Goal: Transaction & Acquisition: Book appointment/travel/reservation

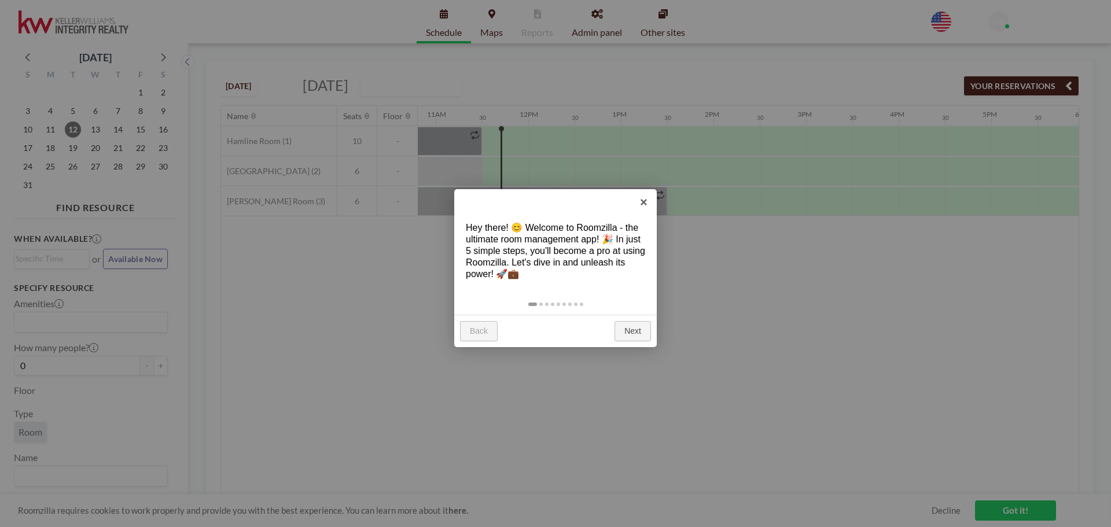
scroll to position [0, 1019]
click at [631, 329] on link "Next" at bounding box center [633, 331] width 36 height 21
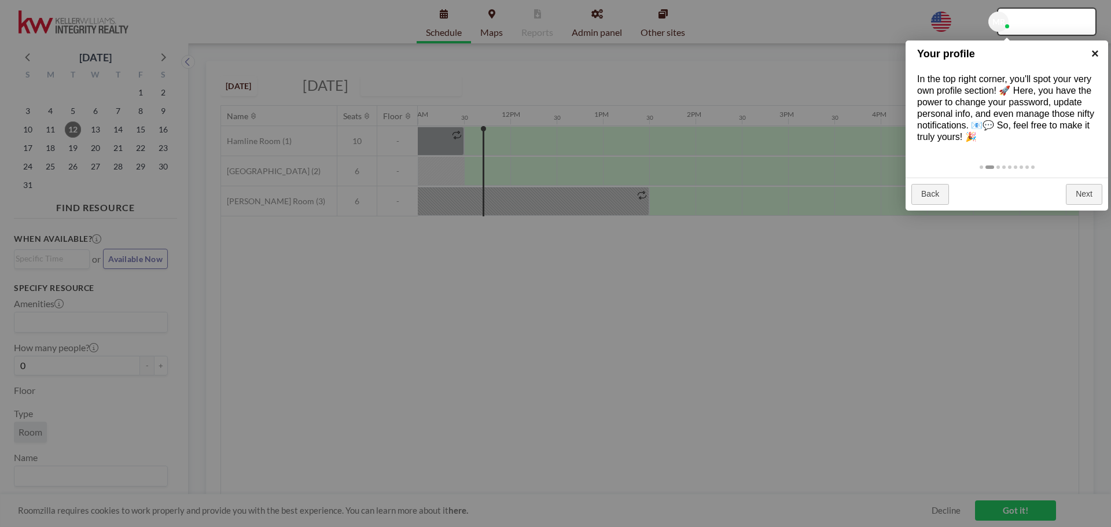
click at [1098, 49] on link "×" at bounding box center [1095, 54] width 26 height 26
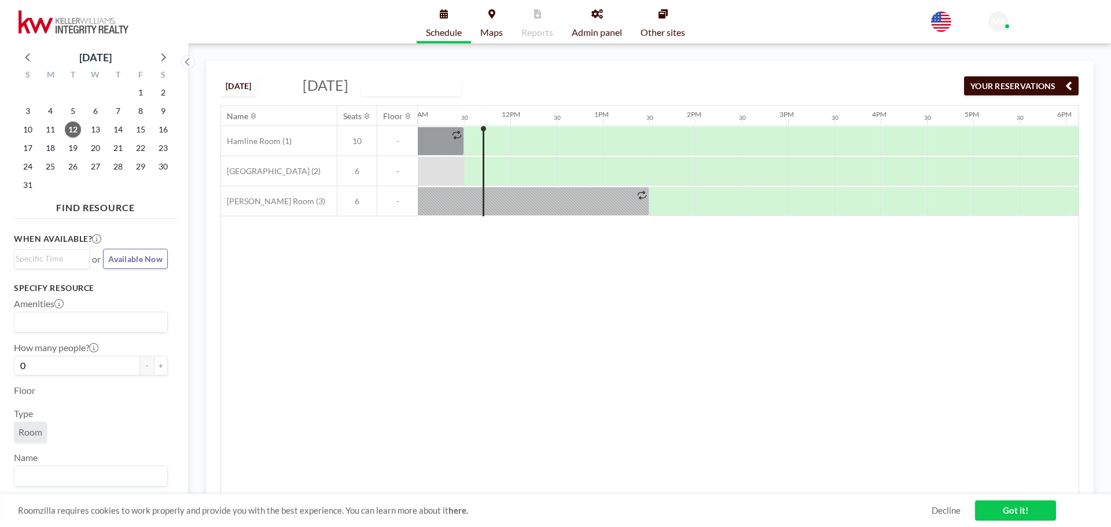
click at [348, 88] on span "[DATE]" at bounding box center [326, 84] width 46 height 17
click at [1012, 512] on link "Got it!" at bounding box center [1015, 511] width 81 height 20
click at [241, 88] on button "[DATE]" at bounding box center [239, 86] width 36 height 20
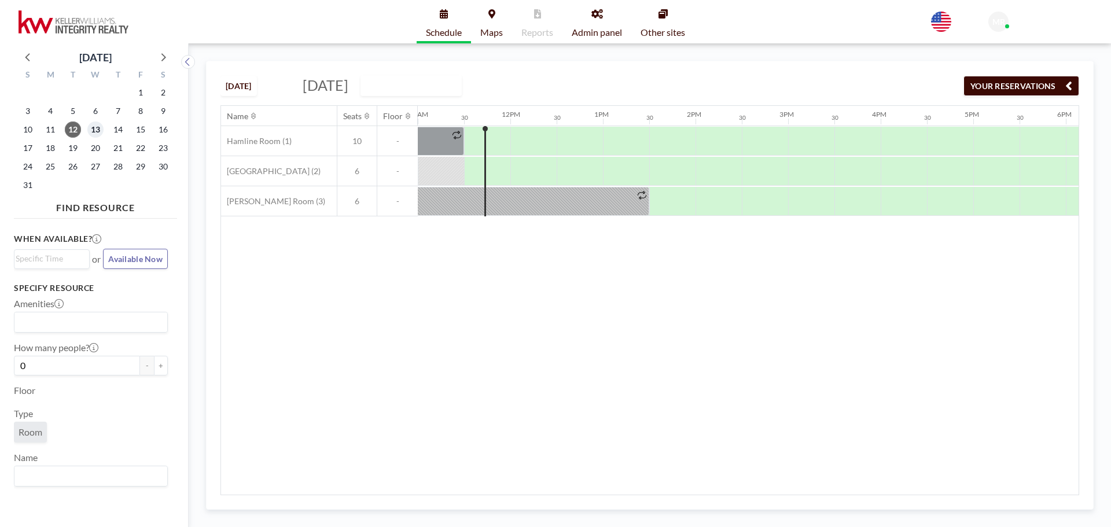
click at [95, 130] on span "13" at bounding box center [95, 130] width 16 height 16
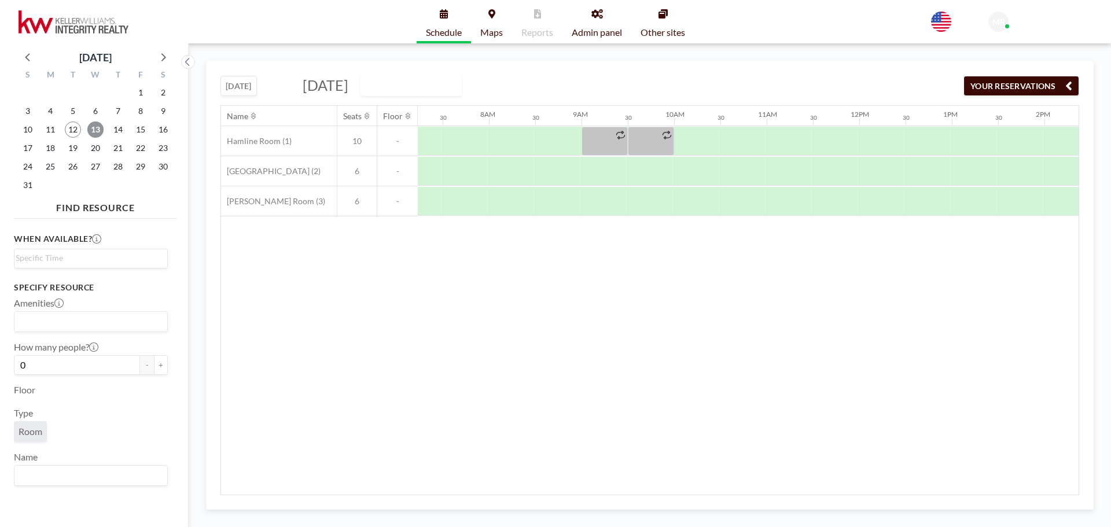
scroll to position [0, 695]
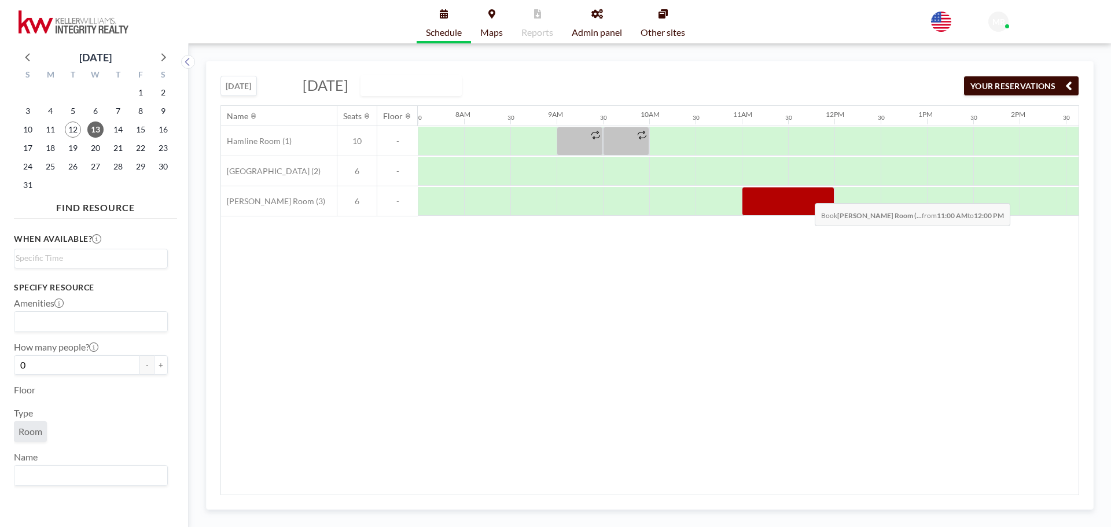
drag, startPoint x: 774, startPoint y: 194, endPoint x: 806, endPoint y: 194, distance: 31.3
click at [806, 194] on div at bounding box center [788, 201] width 93 height 29
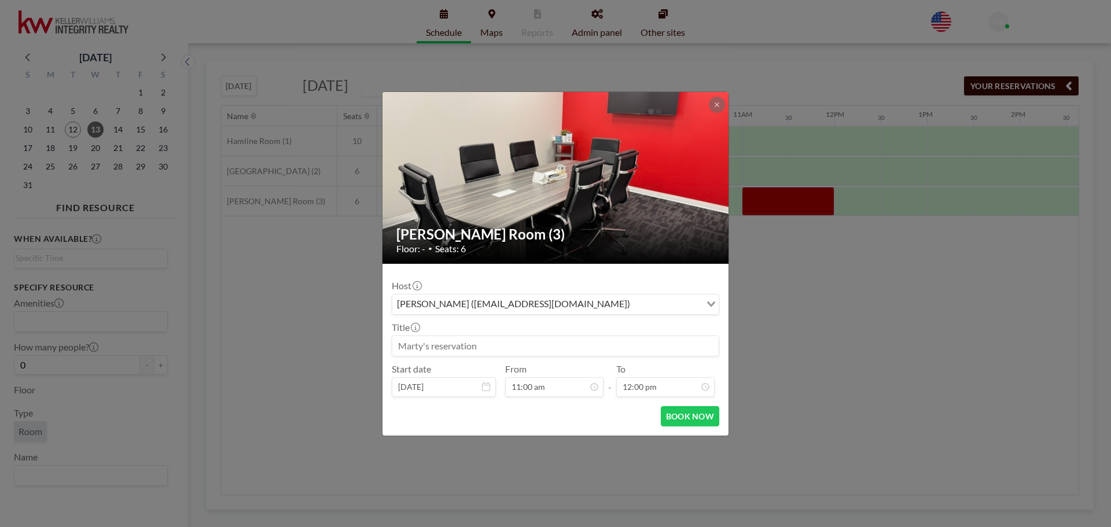
click at [490, 348] on input at bounding box center [555, 346] width 326 height 20
type input "Meeting w/ [PERSON_NAME]"
click at [691, 419] on button "BOOK NOW" at bounding box center [690, 416] width 58 height 20
